Goal: Task Accomplishment & Management: Manage account settings

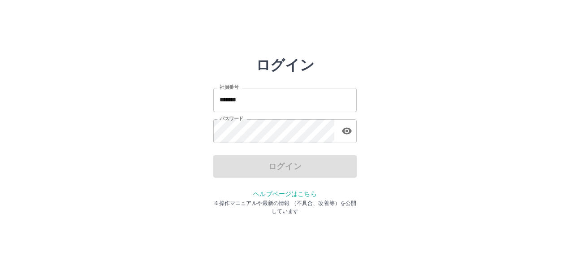
click at [257, 96] on input "*******" at bounding box center [284, 100] width 143 height 24
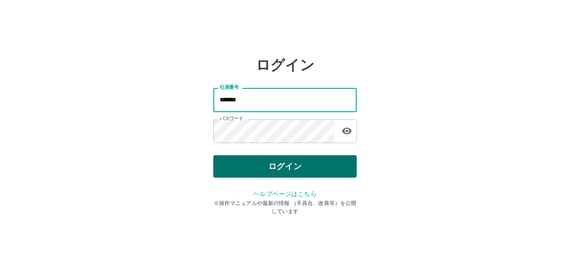
type input "*******"
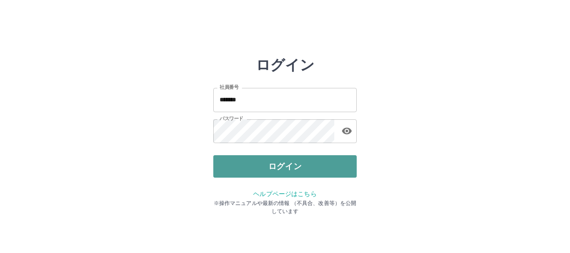
click at [271, 167] on button "ログイン" at bounding box center [284, 166] width 143 height 22
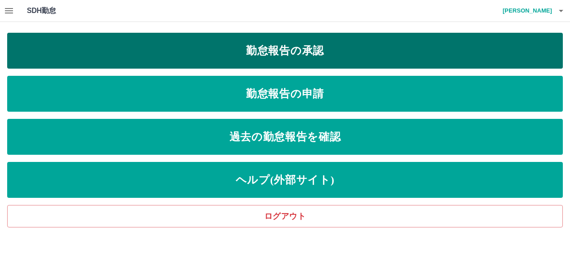
click at [255, 51] on link "勤怠報告の承認" at bounding box center [284, 51] width 555 height 36
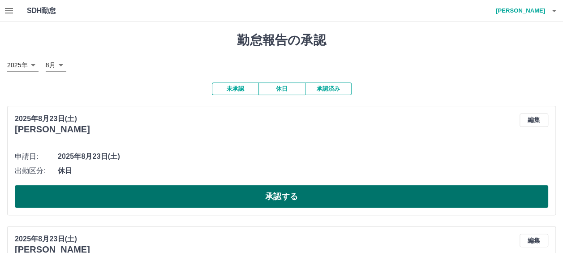
click at [295, 202] on button "承認する" at bounding box center [282, 196] width 534 height 22
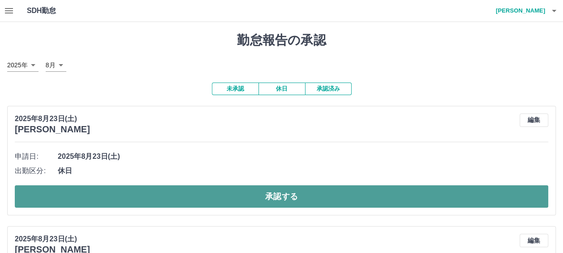
click at [296, 198] on button "承認する" at bounding box center [282, 196] width 534 height 22
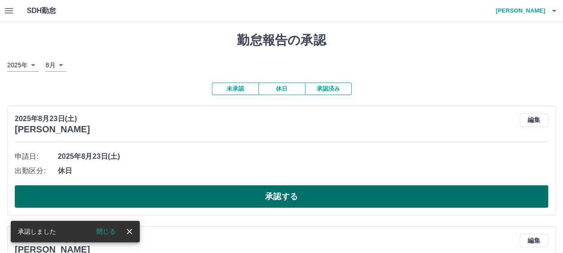
click at [288, 199] on button "承認する" at bounding box center [282, 196] width 534 height 22
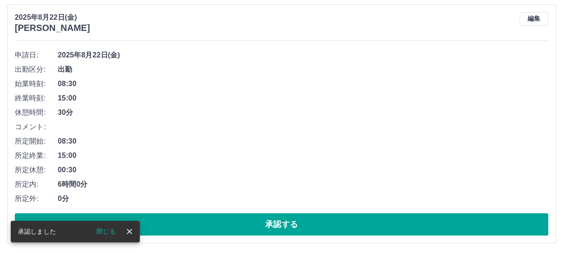
scroll to position [134, 0]
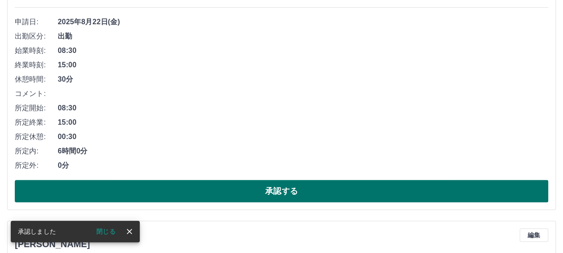
click at [286, 195] on button "承認する" at bounding box center [282, 191] width 534 height 22
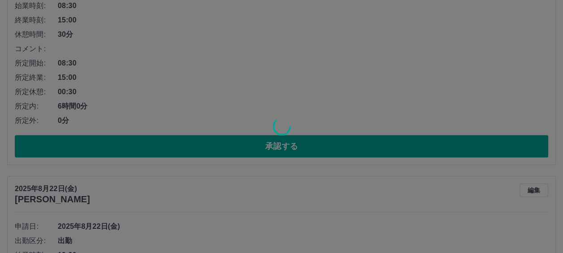
scroll to position [0, 0]
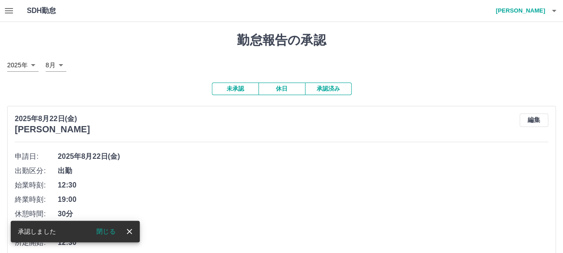
click at [286, 144] on div "[DATE] [PERSON_NAME] 編集 申請日: [DATE] 出勤区分: 出勤 始業時刻: 12:30 終業時刻: 19:00 休憩時間: 30分 …" at bounding box center [281, 225] width 549 height 238
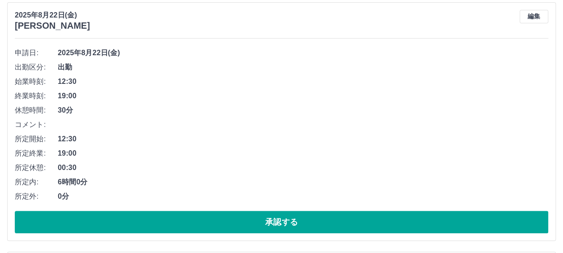
scroll to position [90, 0]
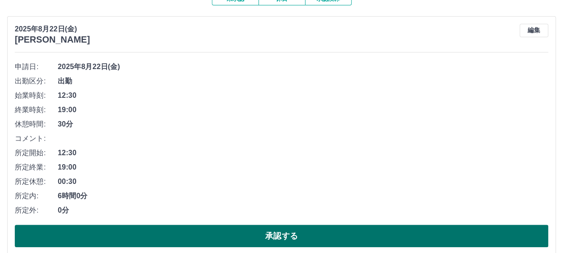
click at [276, 244] on button "承認する" at bounding box center [282, 235] width 534 height 22
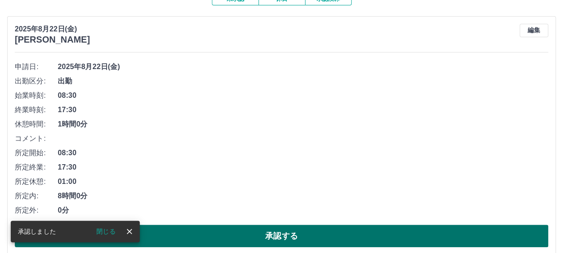
click at [282, 236] on button "承認する" at bounding box center [282, 235] width 534 height 22
click at [288, 238] on button "承認する" at bounding box center [282, 235] width 534 height 22
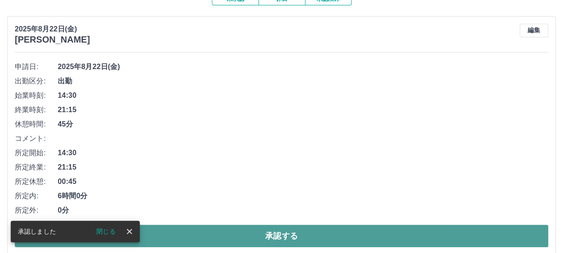
click at [287, 237] on button "承認する" at bounding box center [282, 235] width 534 height 22
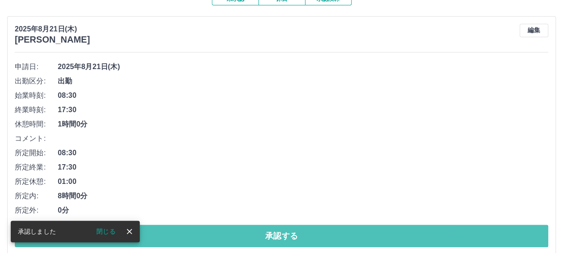
click at [284, 238] on button "承認する" at bounding box center [282, 235] width 534 height 22
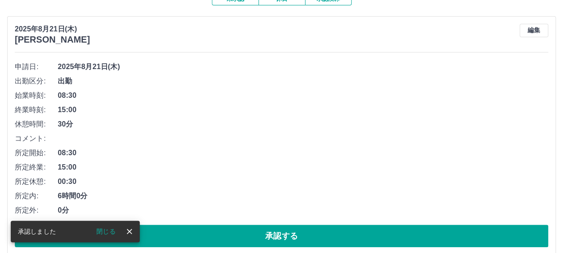
click at [293, 237] on button "承認する" at bounding box center [282, 235] width 534 height 22
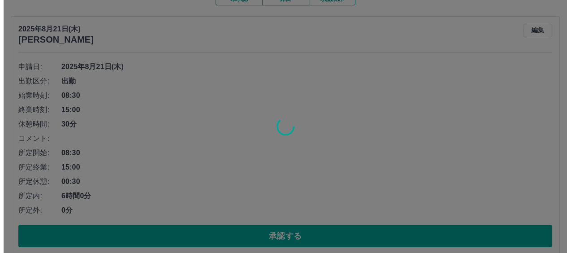
scroll to position [0, 0]
